Goal: Information Seeking & Learning: Compare options

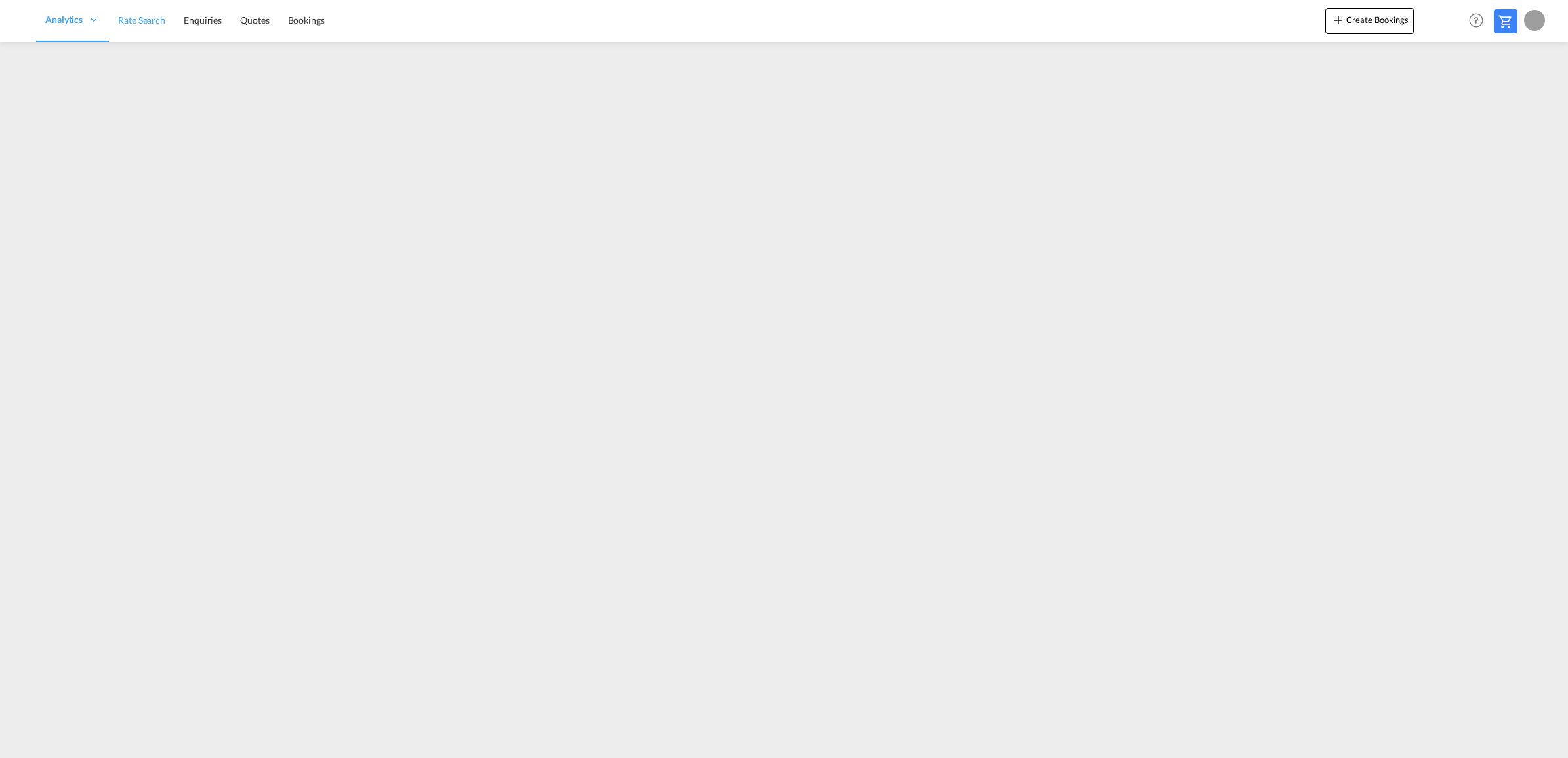
click at [159, 18] on span "Rate Search" at bounding box center [141, 20] width 48 height 11
